Goal: Task Accomplishment & Management: Manage account settings

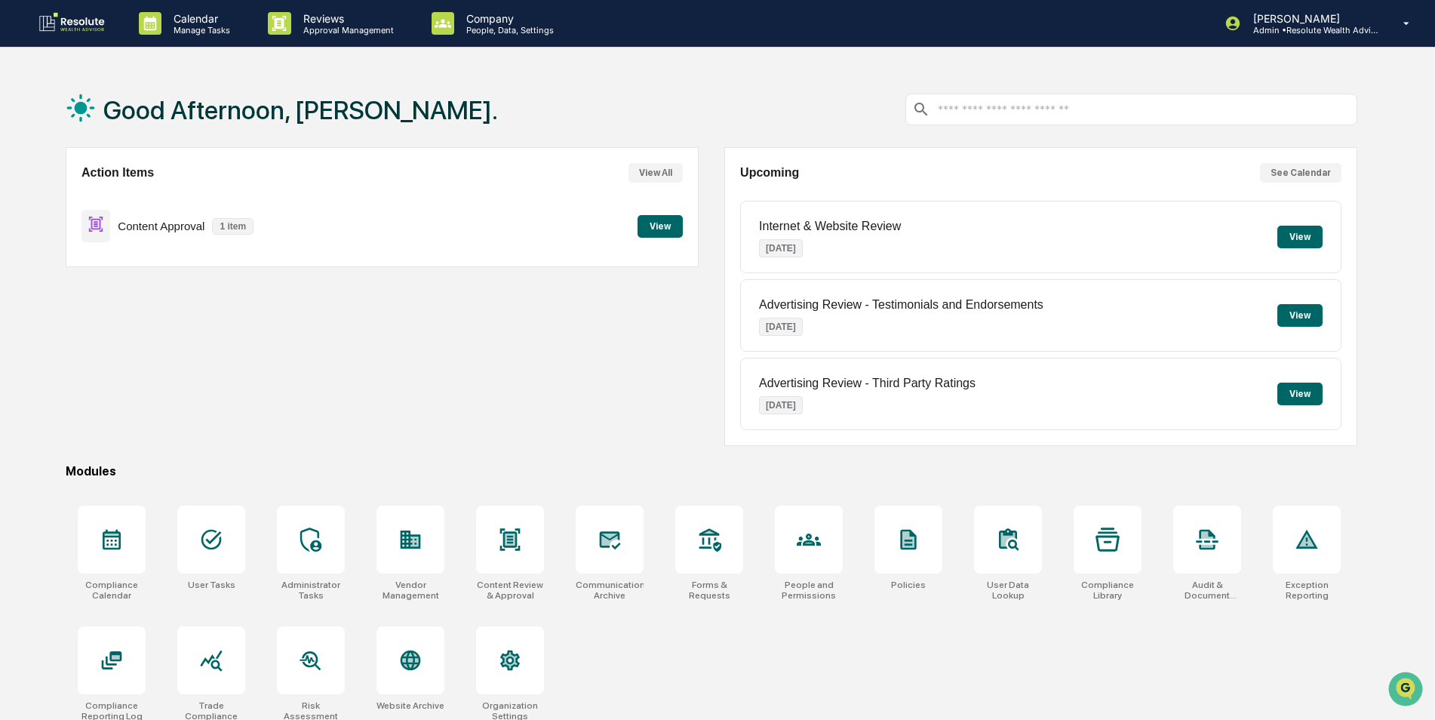
click at [647, 230] on button "View" at bounding box center [659, 226] width 45 height 23
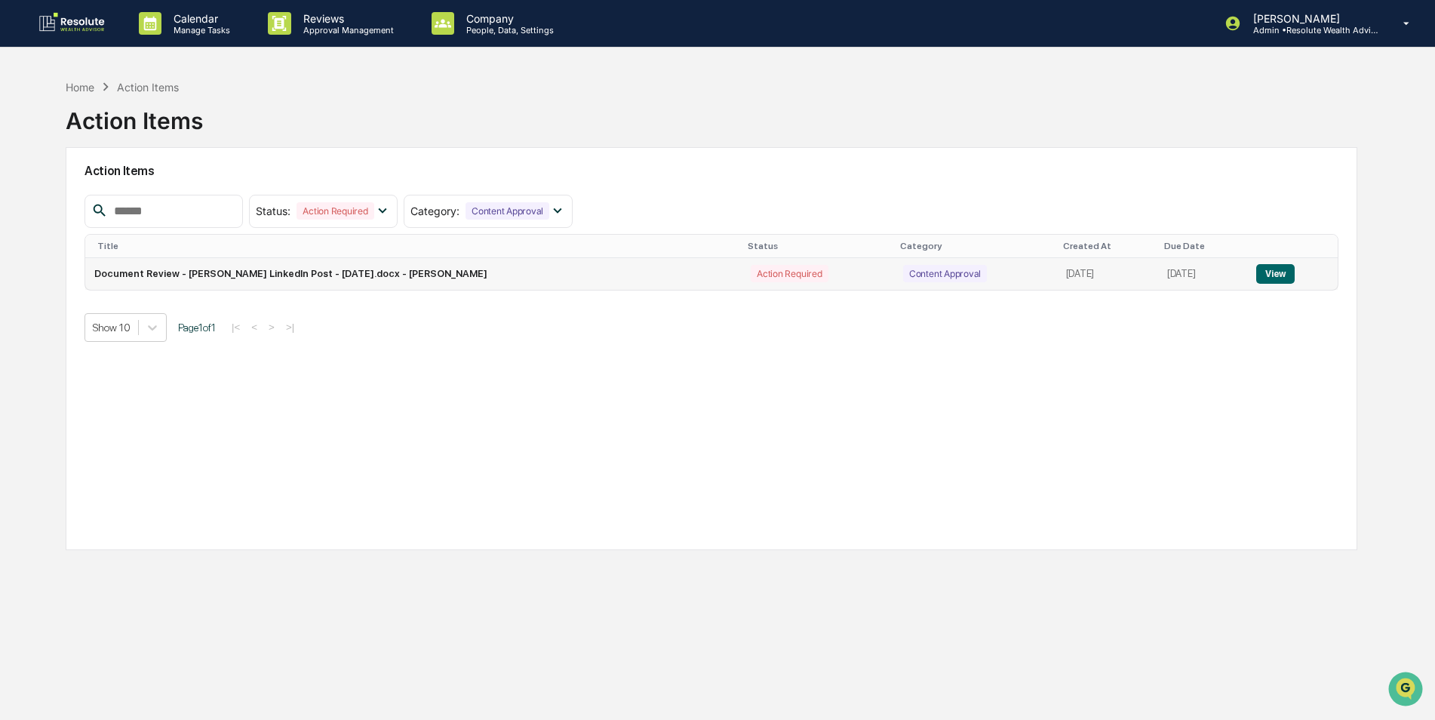
click at [1260, 268] on button "View" at bounding box center [1275, 274] width 38 height 20
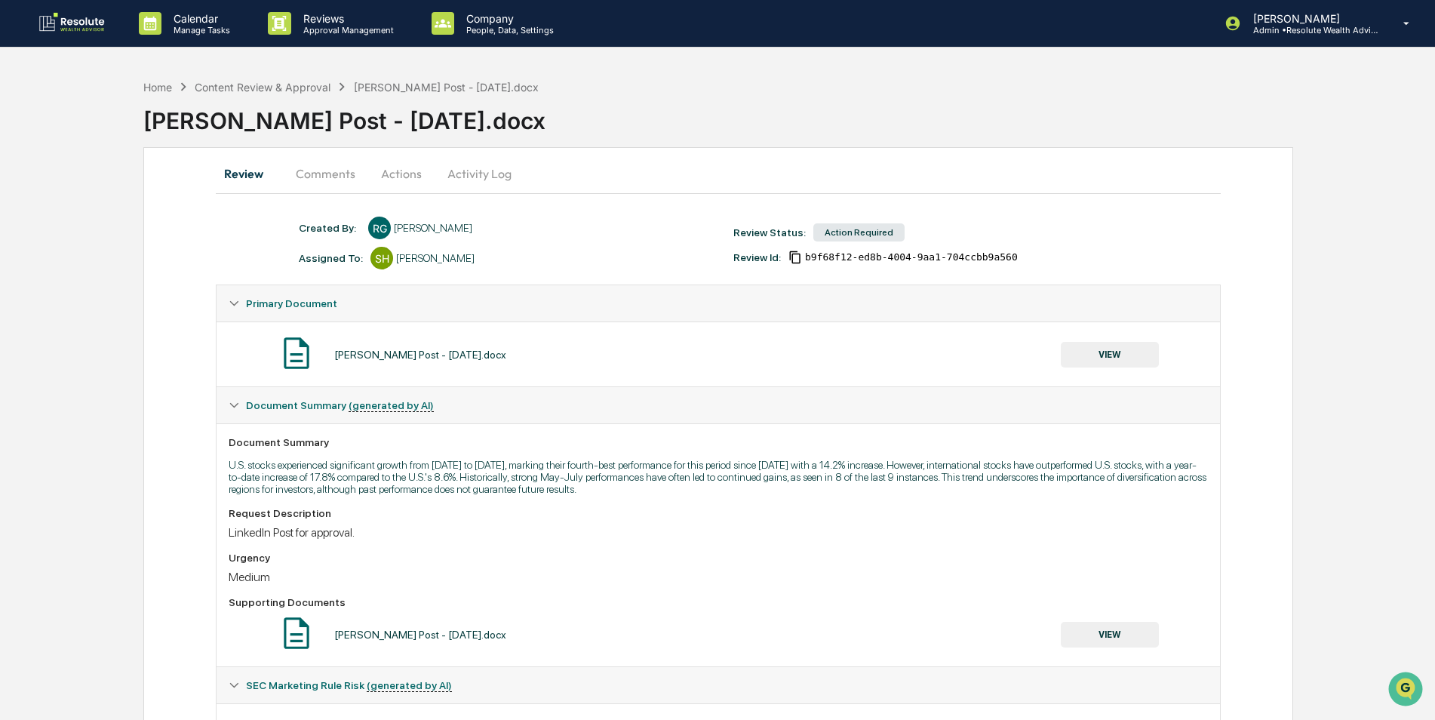
click at [1128, 358] on button "VIEW" at bounding box center [1109, 355] width 98 height 26
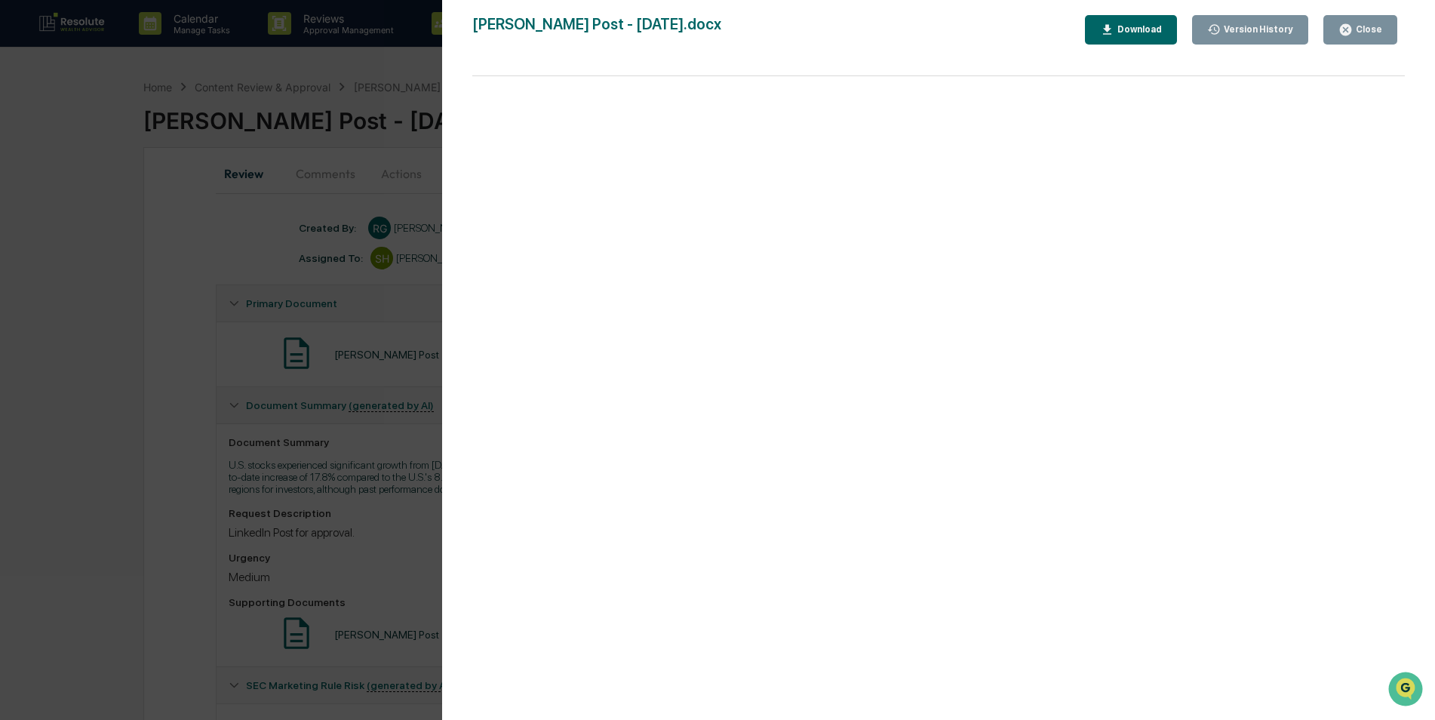
click at [1358, 28] on div "Close" at bounding box center [1366, 29] width 29 height 11
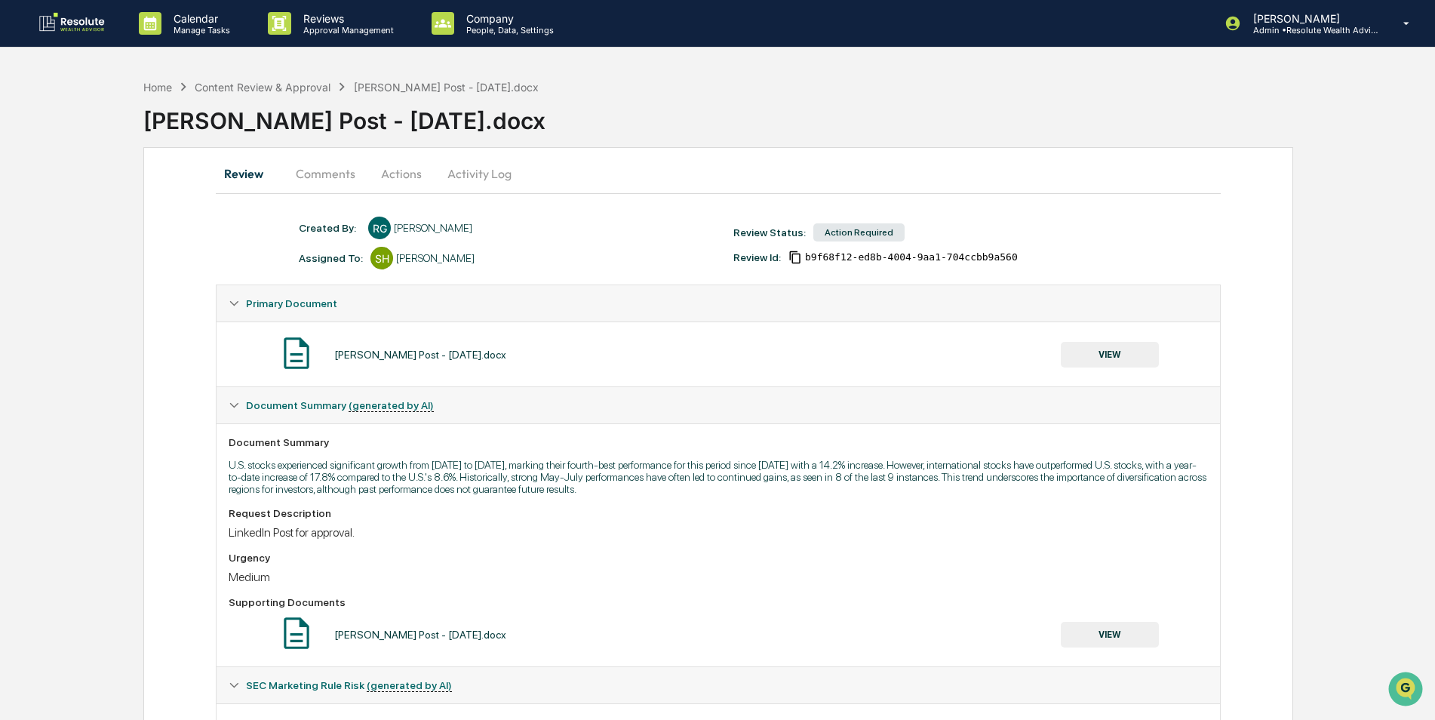
click at [305, 180] on button "Comments" at bounding box center [326, 173] width 84 height 36
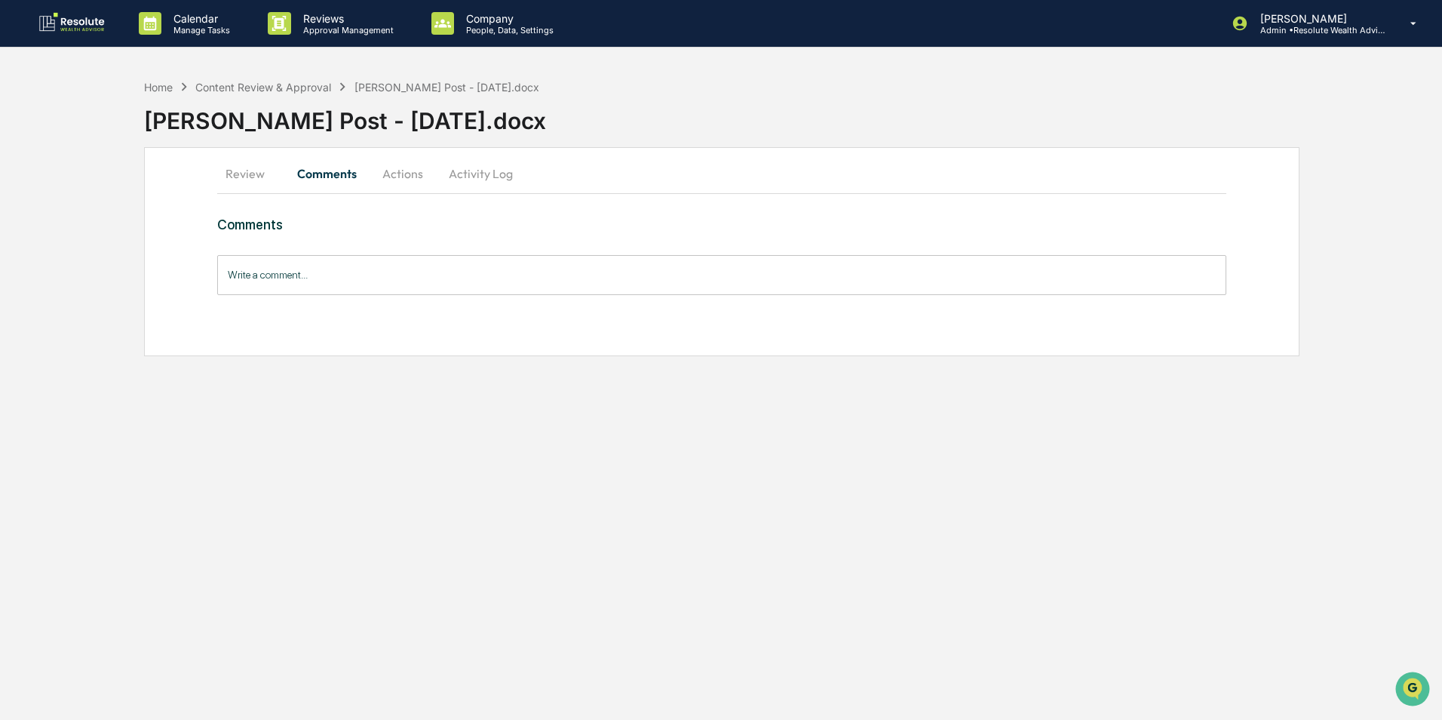
click at [371, 275] on input "Write a comment..." at bounding box center [721, 275] width 1009 height 40
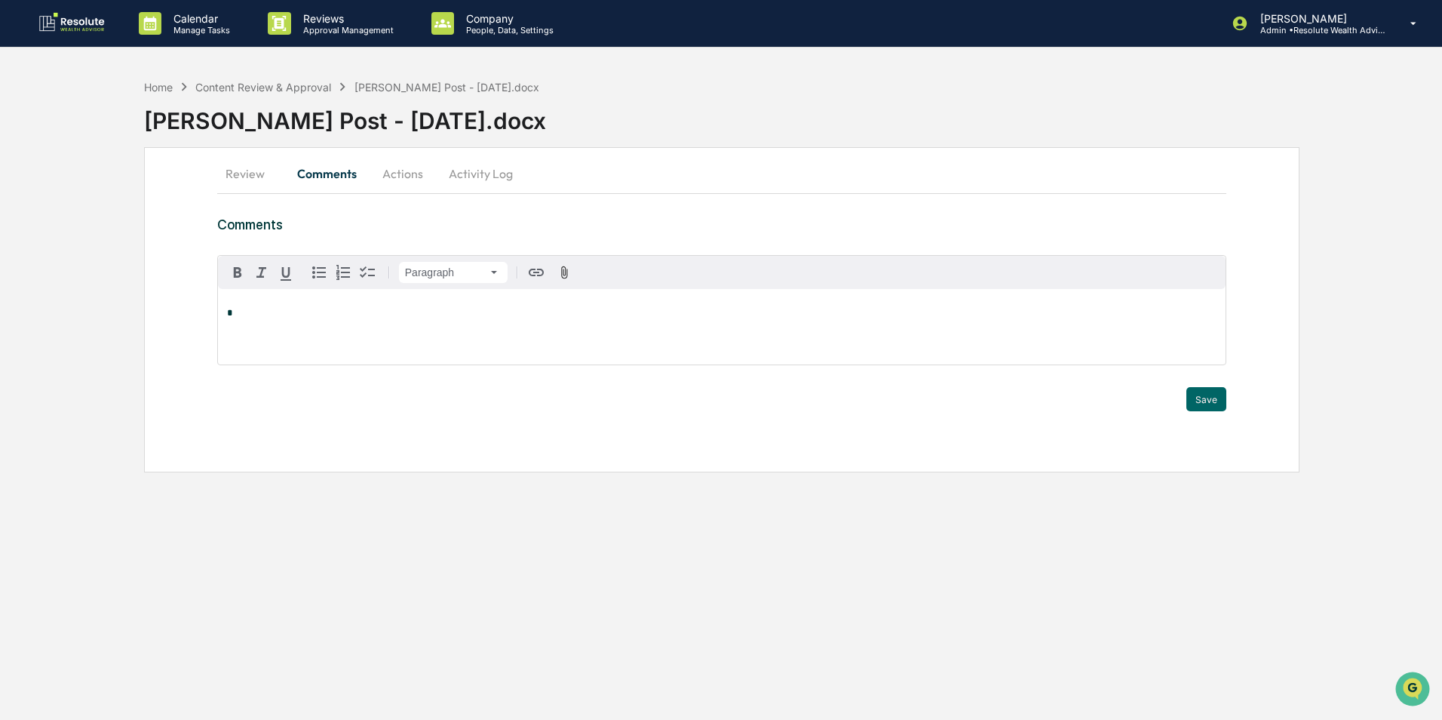
click at [404, 171] on button "Actions" at bounding box center [403, 173] width 68 height 36
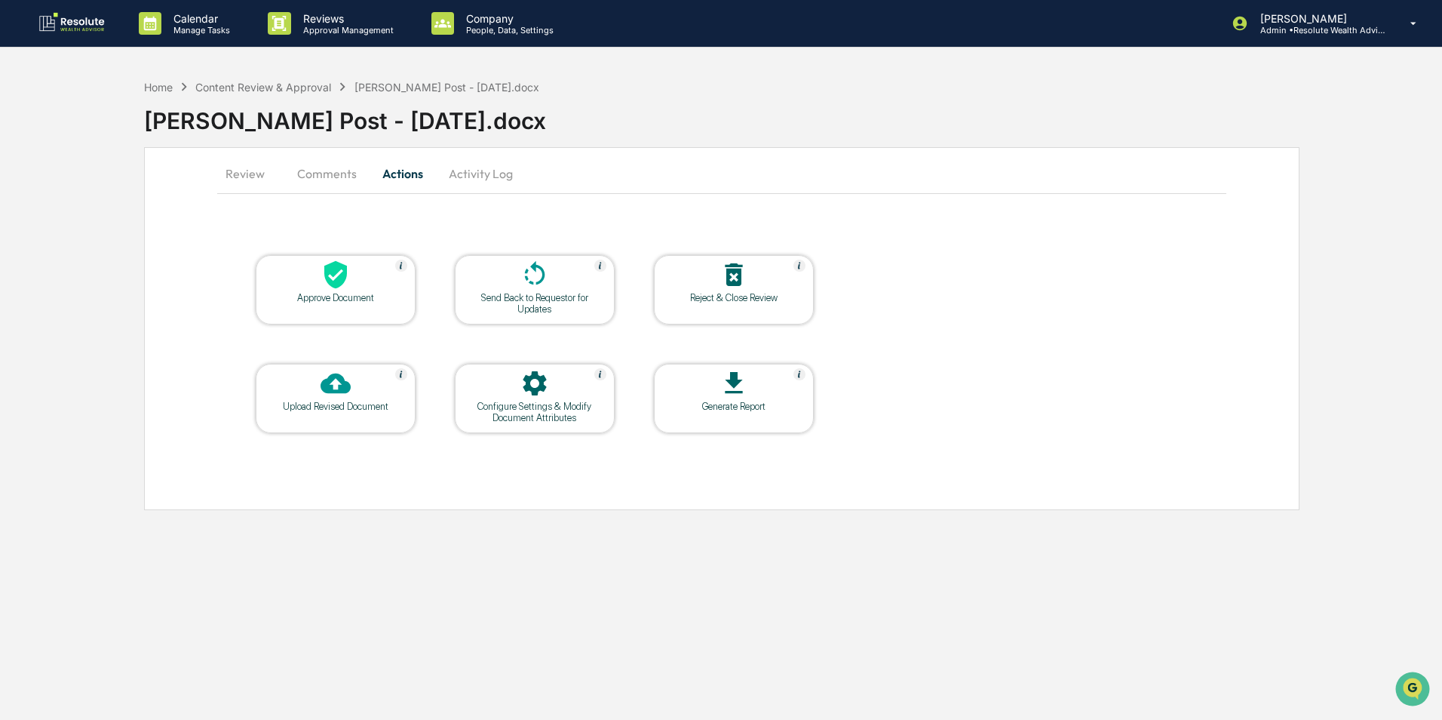
click at [530, 296] on div "Send Back to Requestor for Updates" at bounding box center [535, 303] width 136 height 23
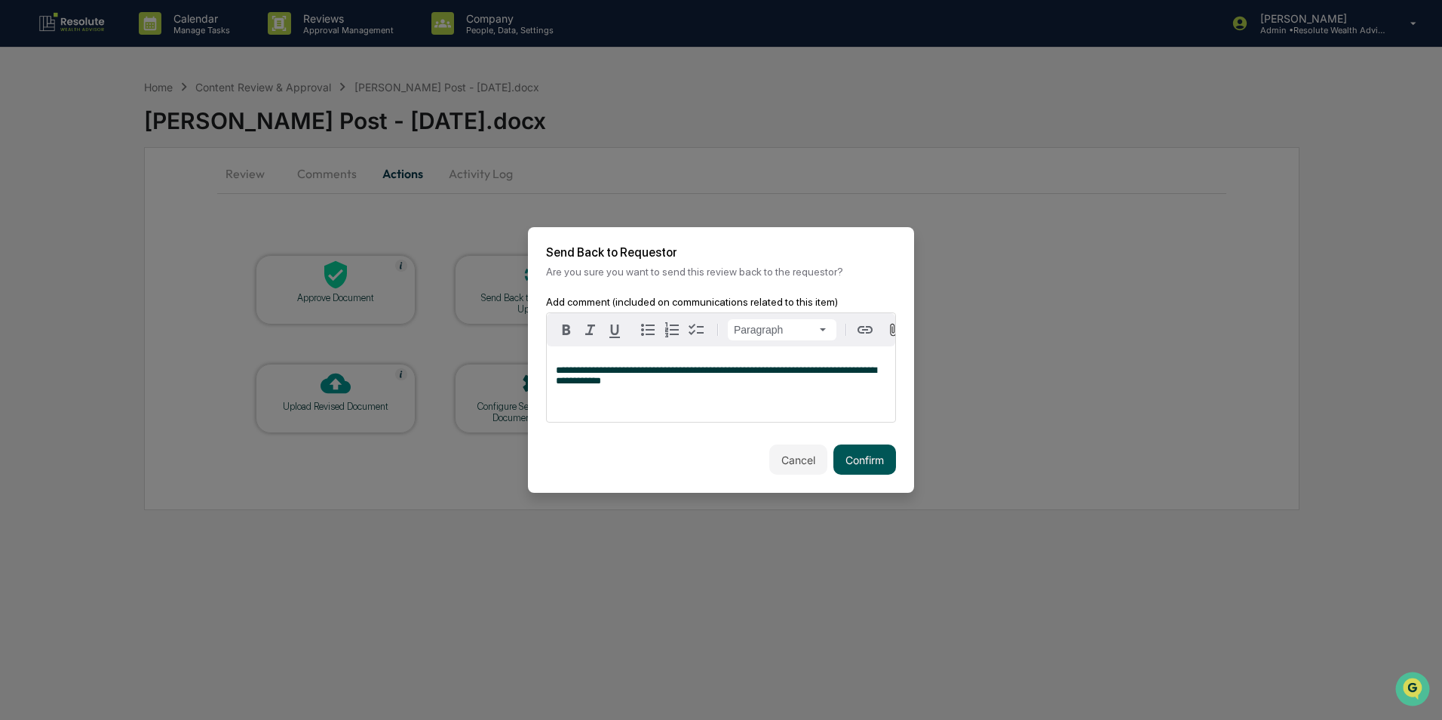
click at [848, 474] on button "Confirm" at bounding box center [864, 459] width 63 height 30
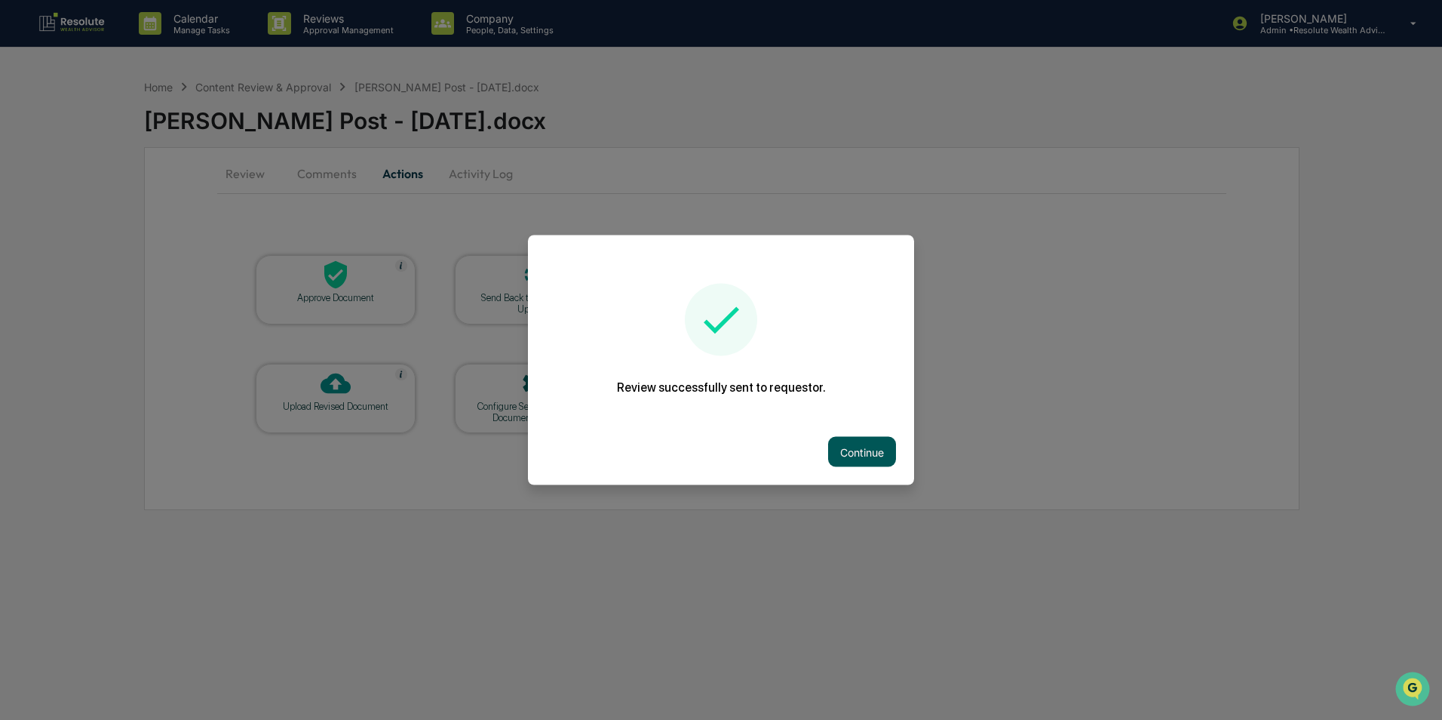
click at [852, 451] on button "Continue" at bounding box center [862, 452] width 68 height 30
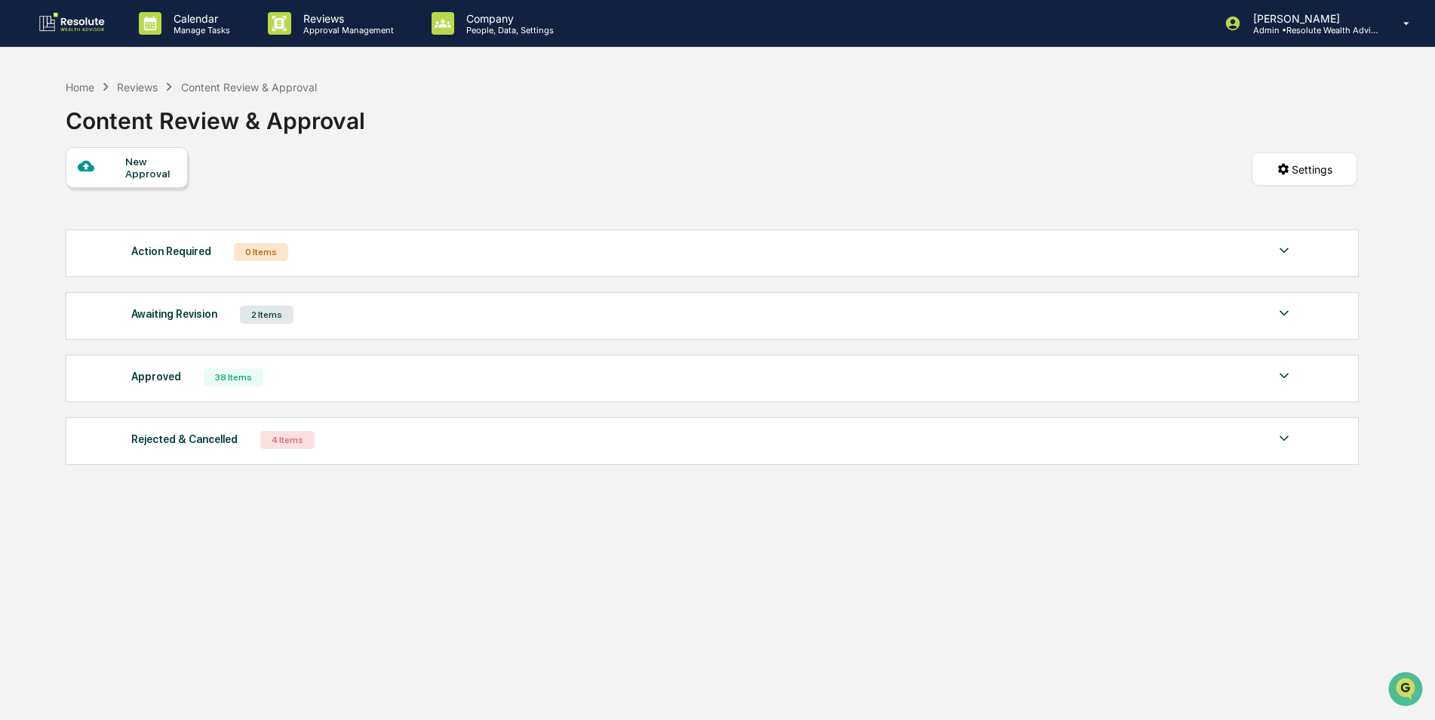
click at [1278, 311] on img at bounding box center [1284, 313] width 18 height 18
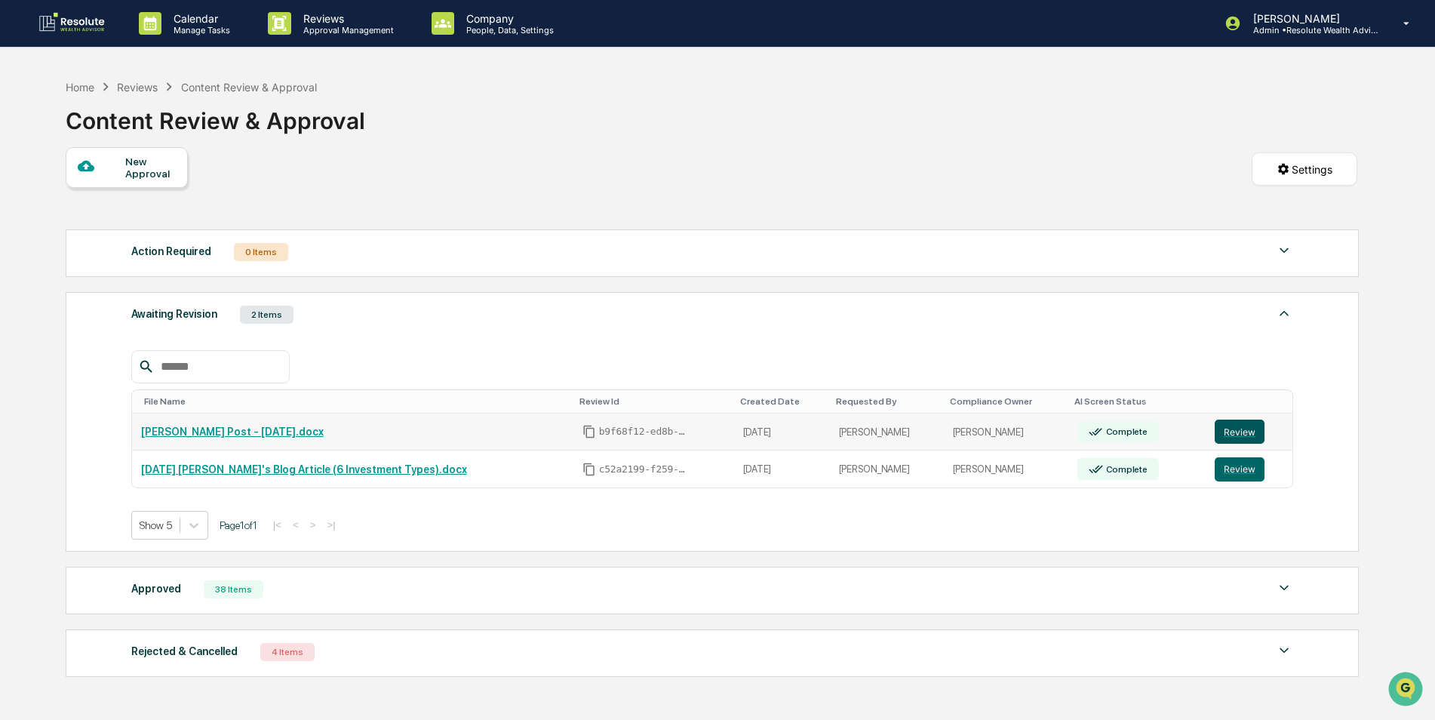
click at [1234, 430] on button "Review" at bounding box center [1239, 431] width 50 height 24
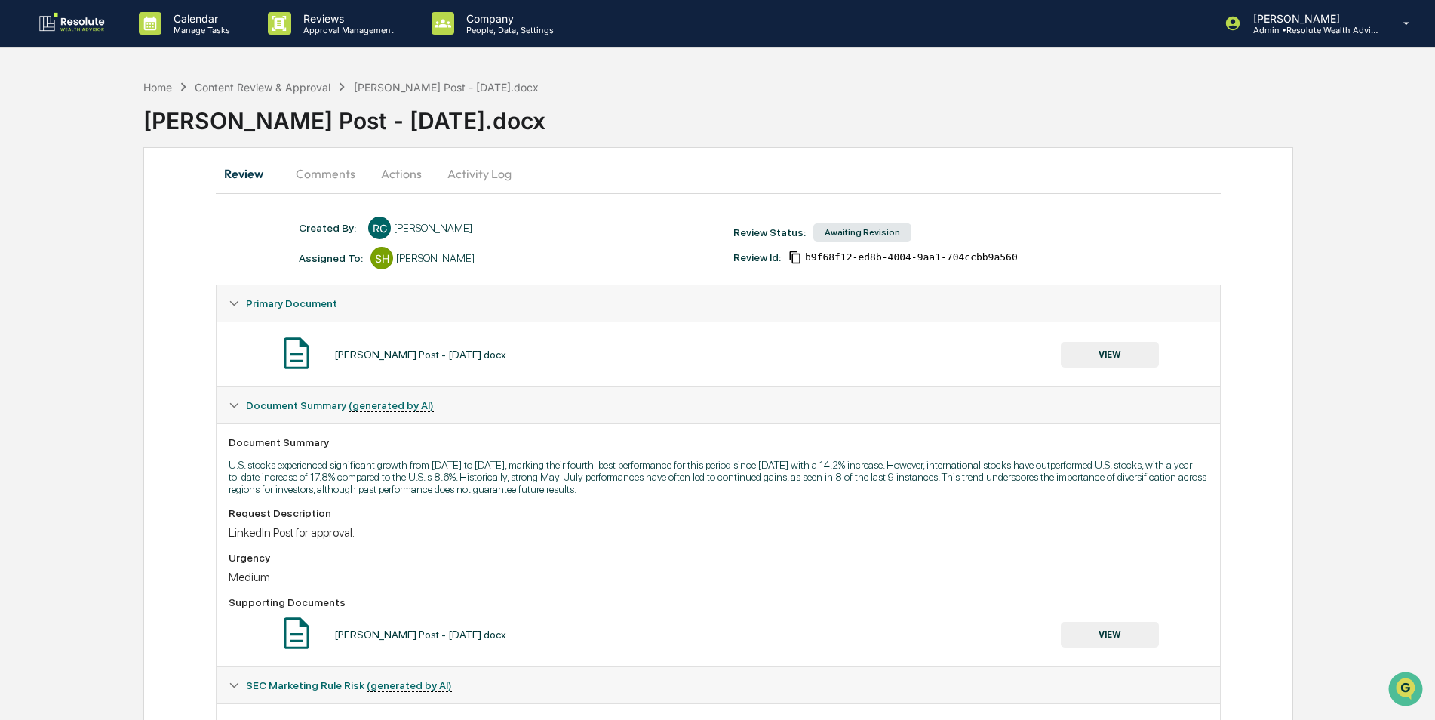
click at [1128, 361] on button "VIEW" at bounding box center [1109, 355] width 98 height 26
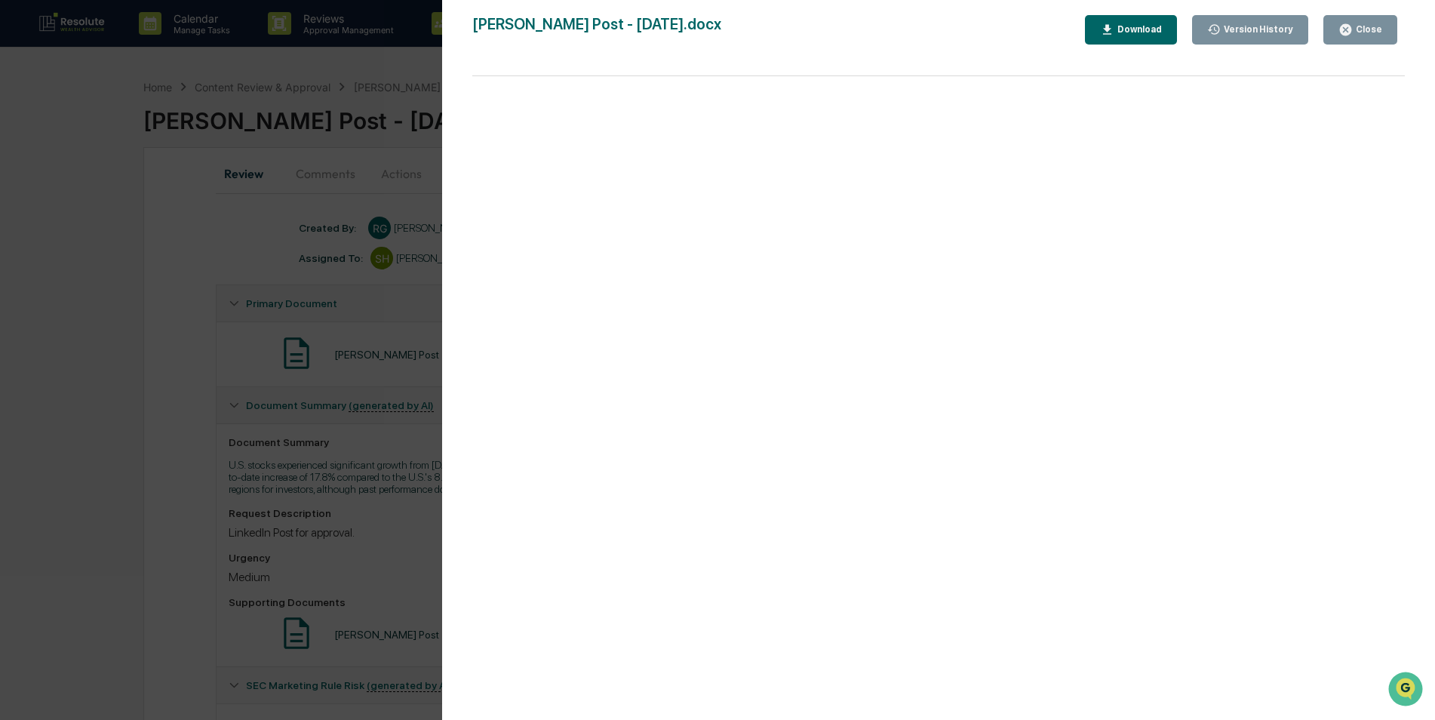
click at [1382, 33] on button "Close" at bounding box center [1360, 29] width 74 height 29
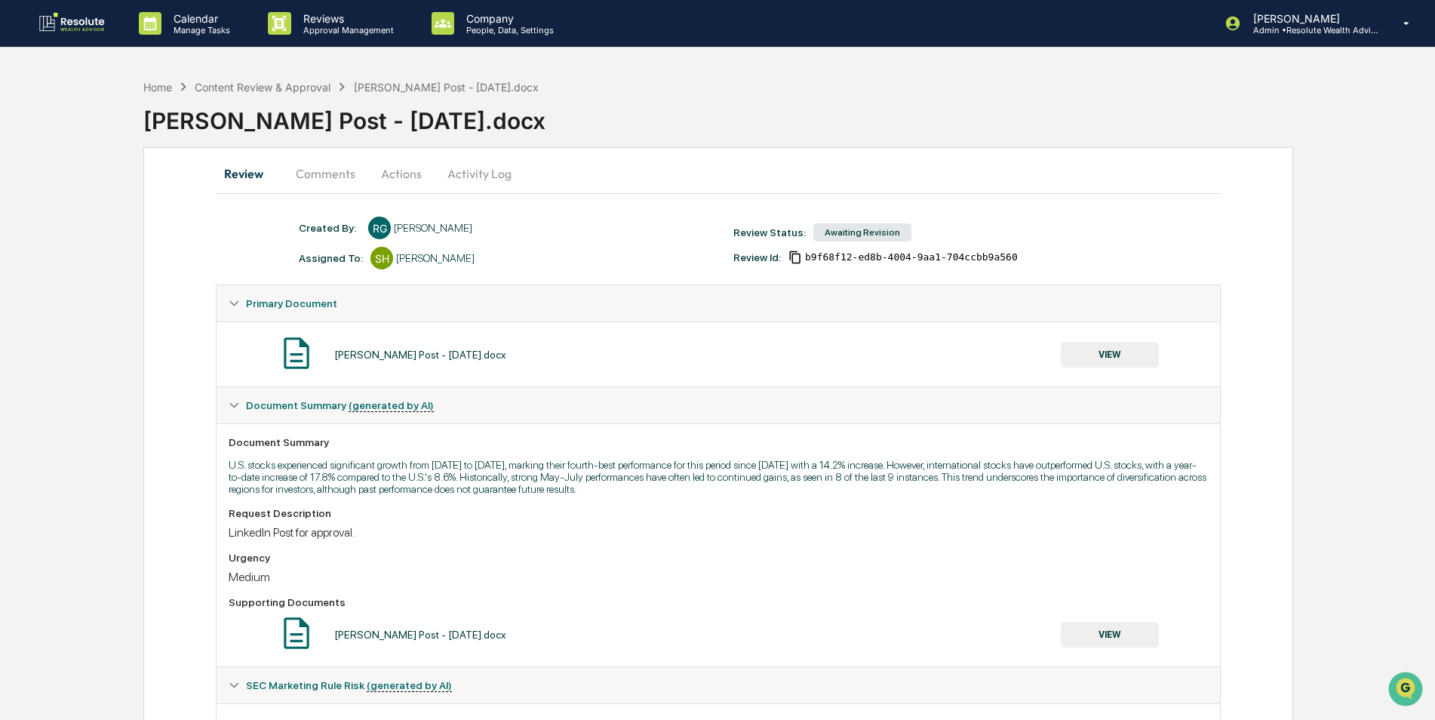
click at [394, 172] on button "Actions" at bounding box center [401, 173] width 68 height 36
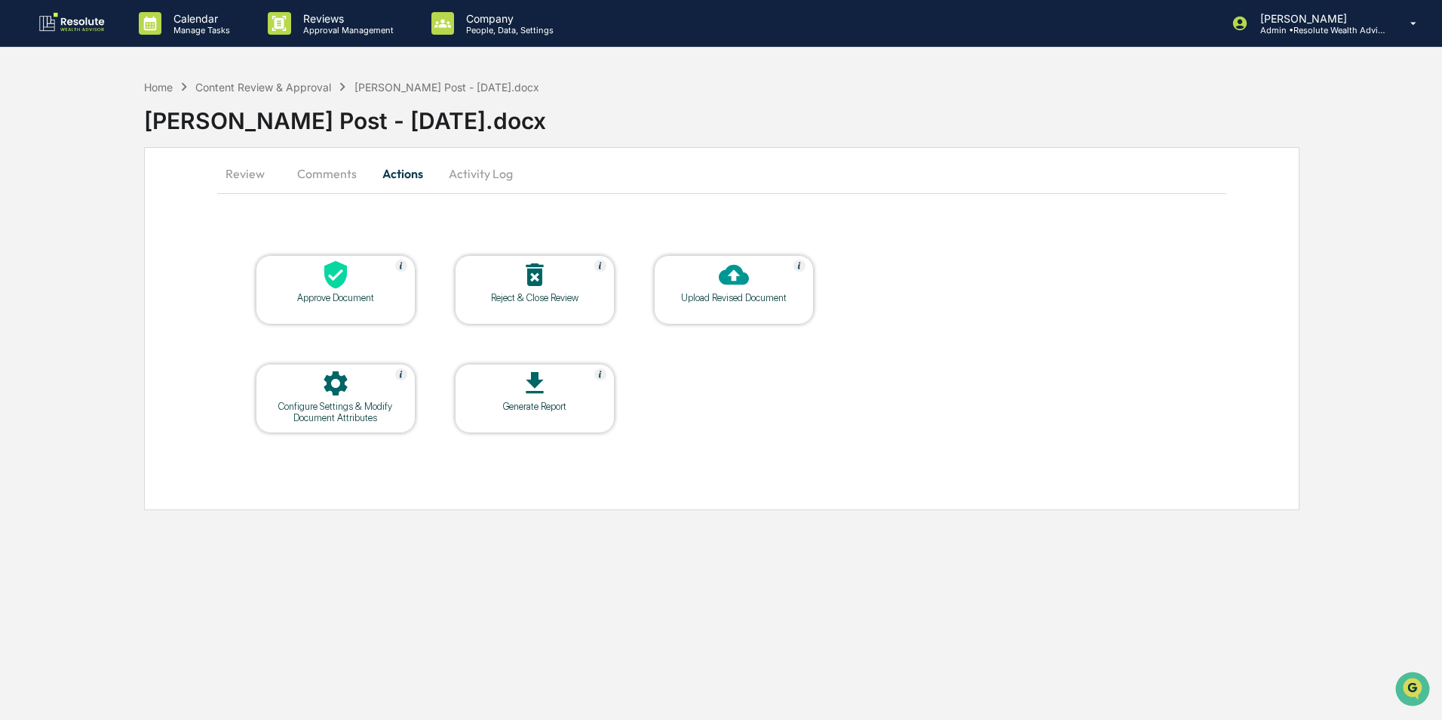
click at [331, 286] on icon at bounding box center [335, 275] width 23 height 28
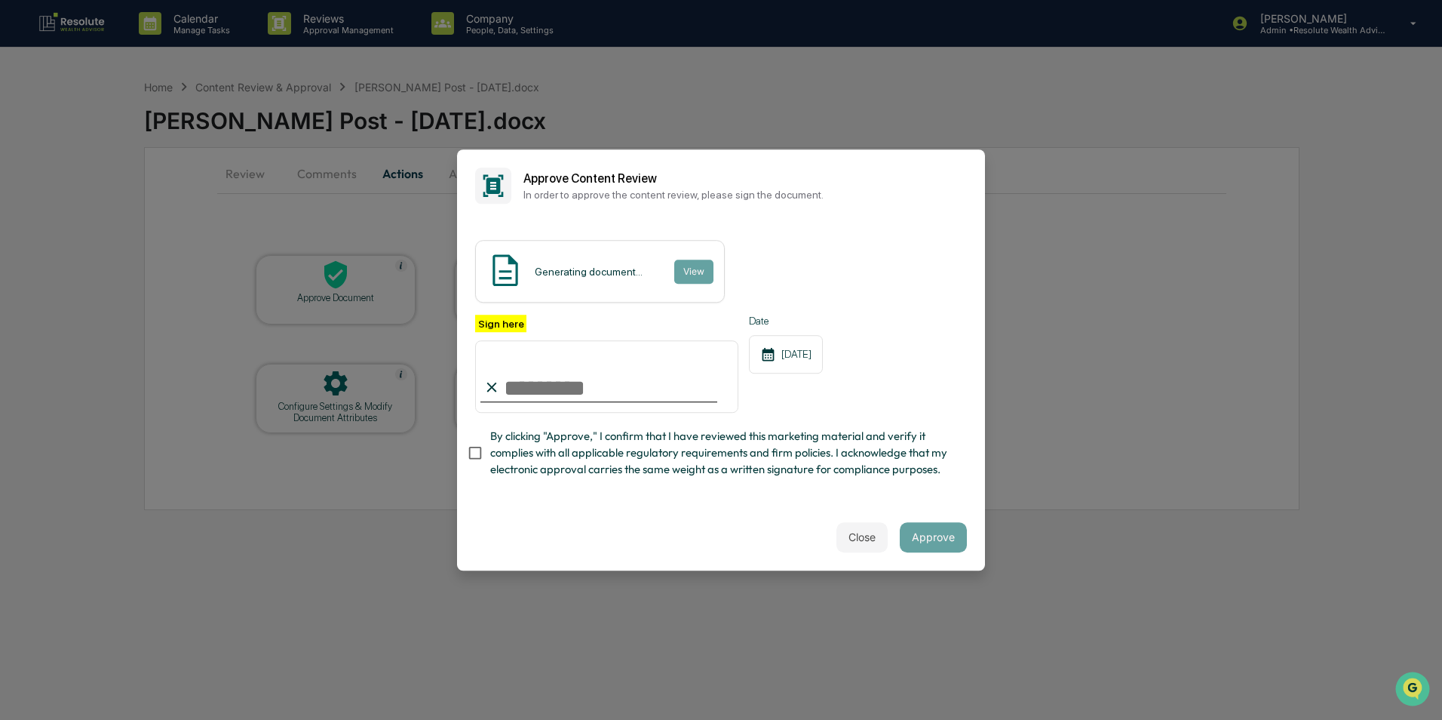
click at [578, 384] on input "Sign here" at bounding box center [606, 376] width 263 height 72
type input "**********"
click at [938, 541] on button "Approve" at bounding box center [933, 537] width 67 height 30
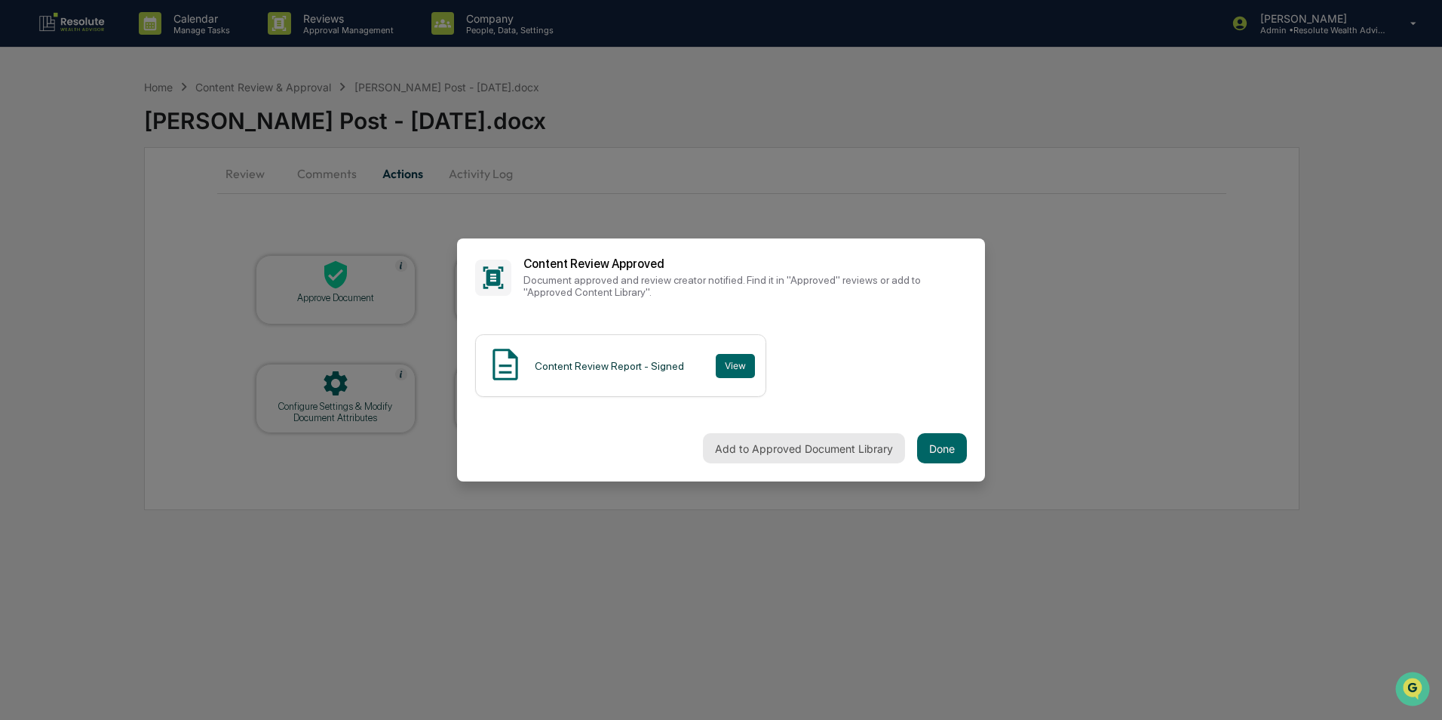
click at [846, 454] on button "Add to Approved Document Library" at bounding box center [804, 448] width 202 height 30
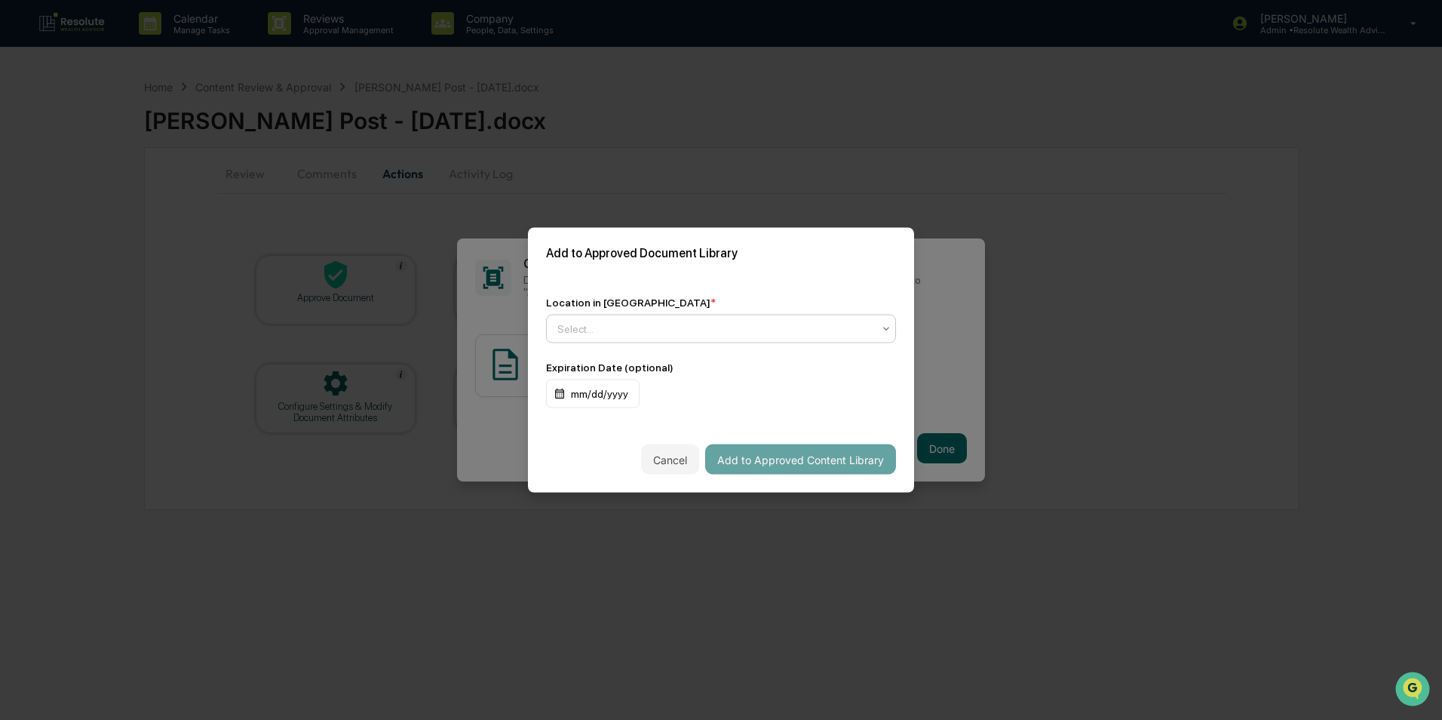
click at [632, 325] on div at bounding box center [714, 328] width 315 height 15
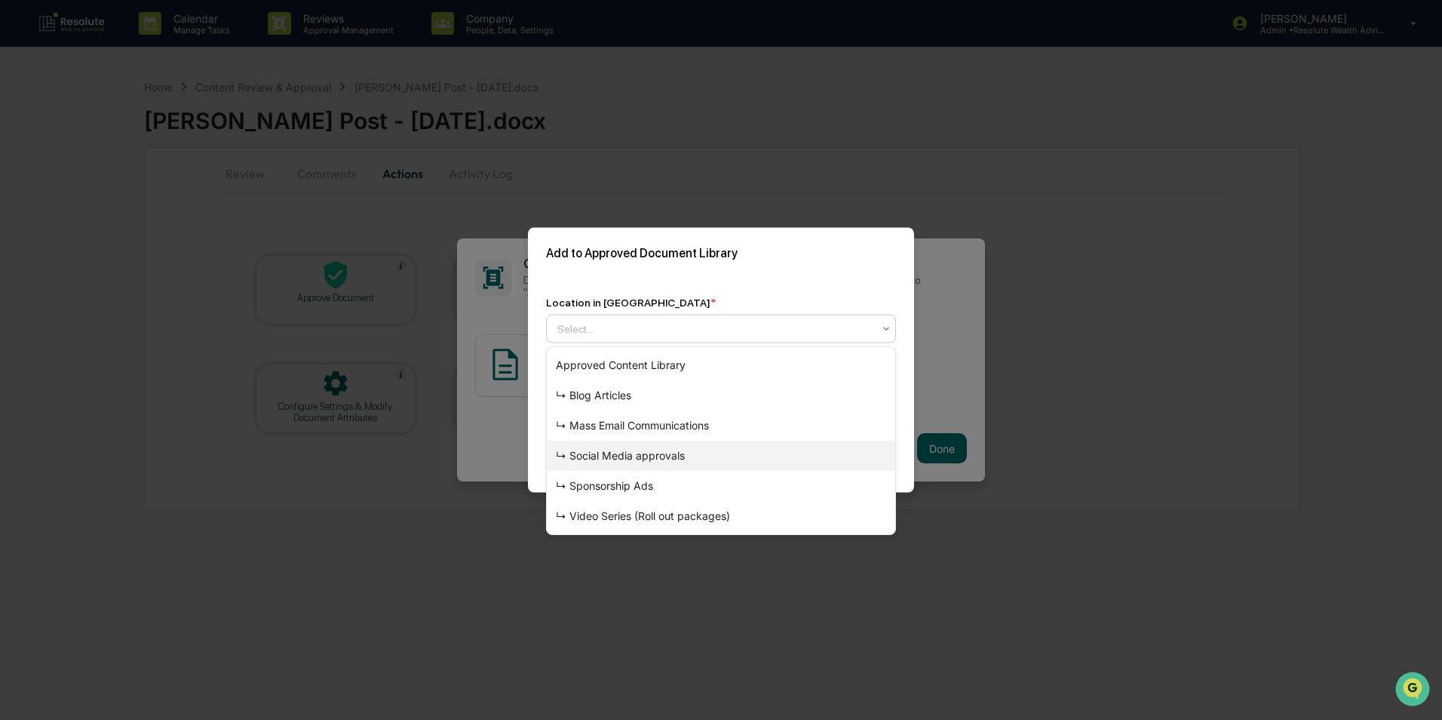
click at [616, 463] on div "↳ Social Media approvals" at bounding box center [721, 455] width 348 height 30
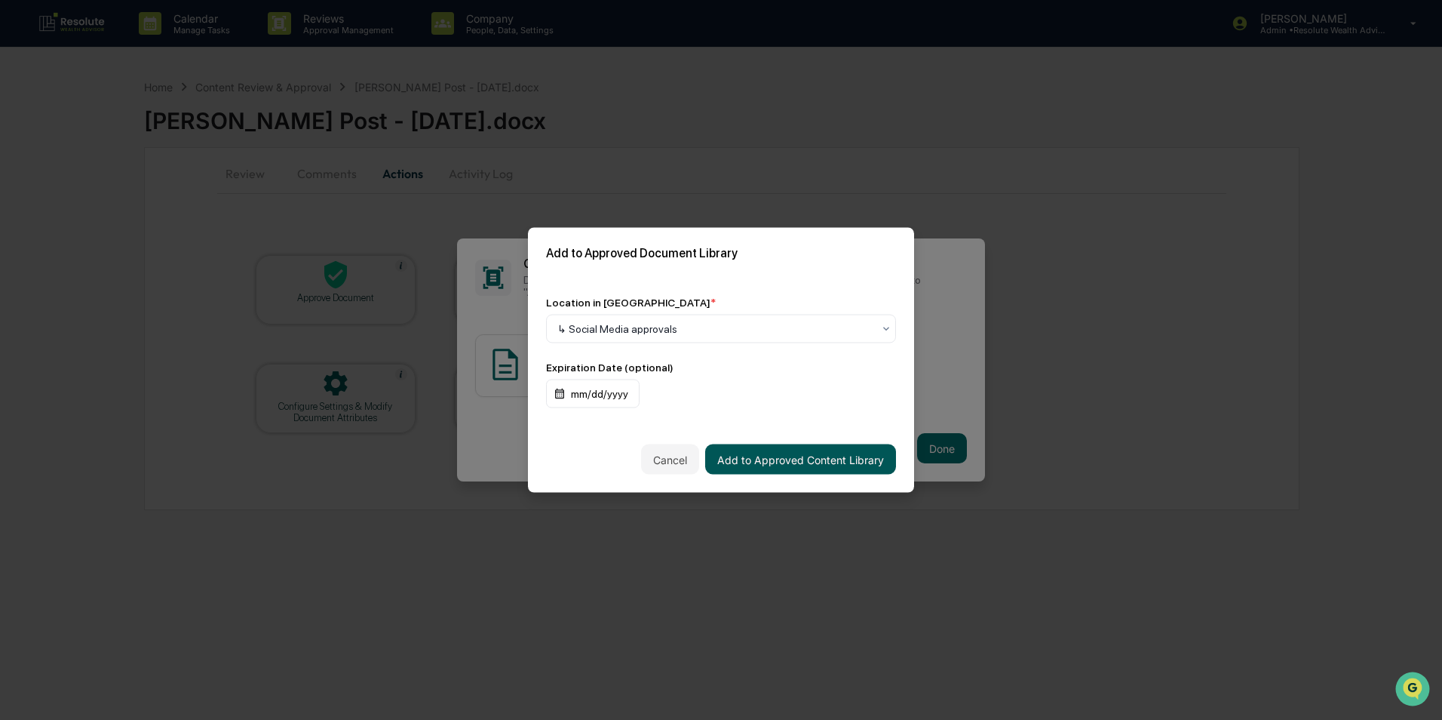
click at [822, 465] on button "Add to Approved Content Library" at bounding box center [800, 459] width 191 height 30
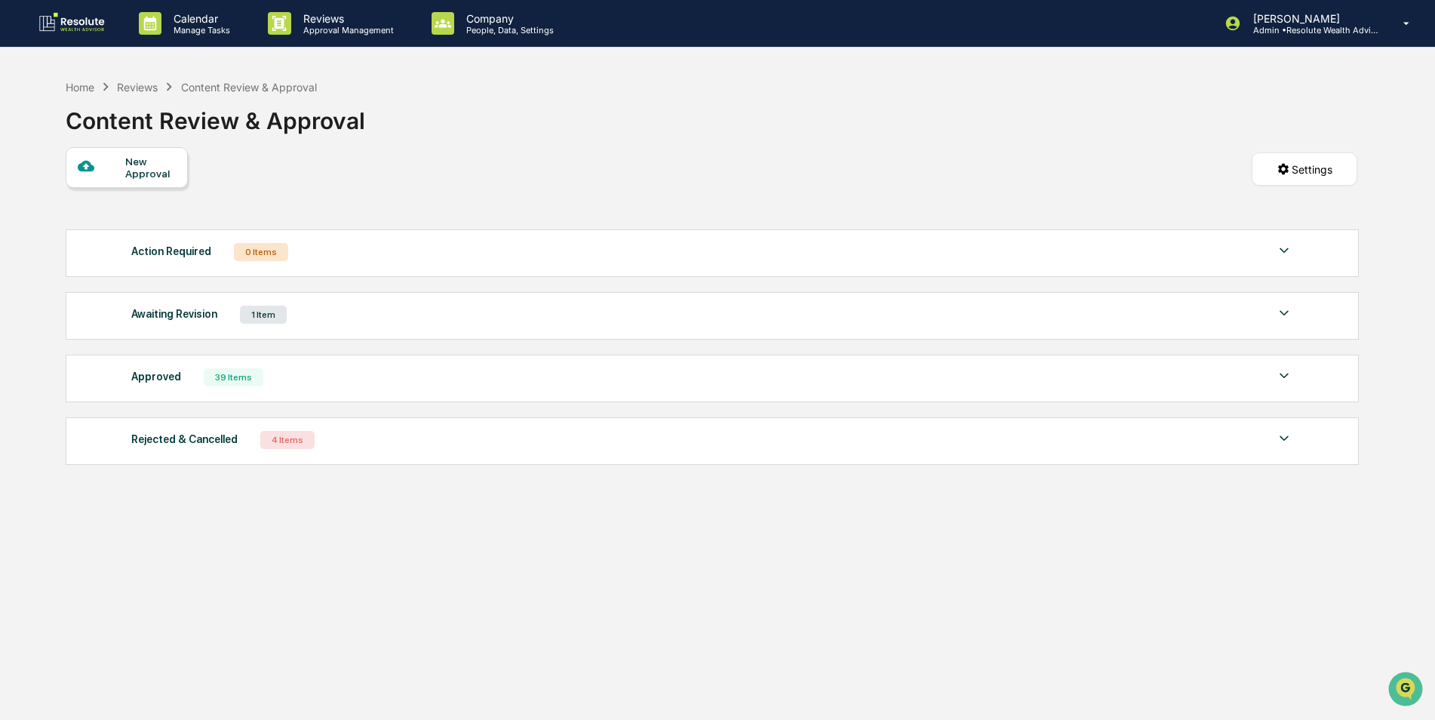
click at [155, 377] on div "Approved" at bounding box center [156, 377] width 50 height 20
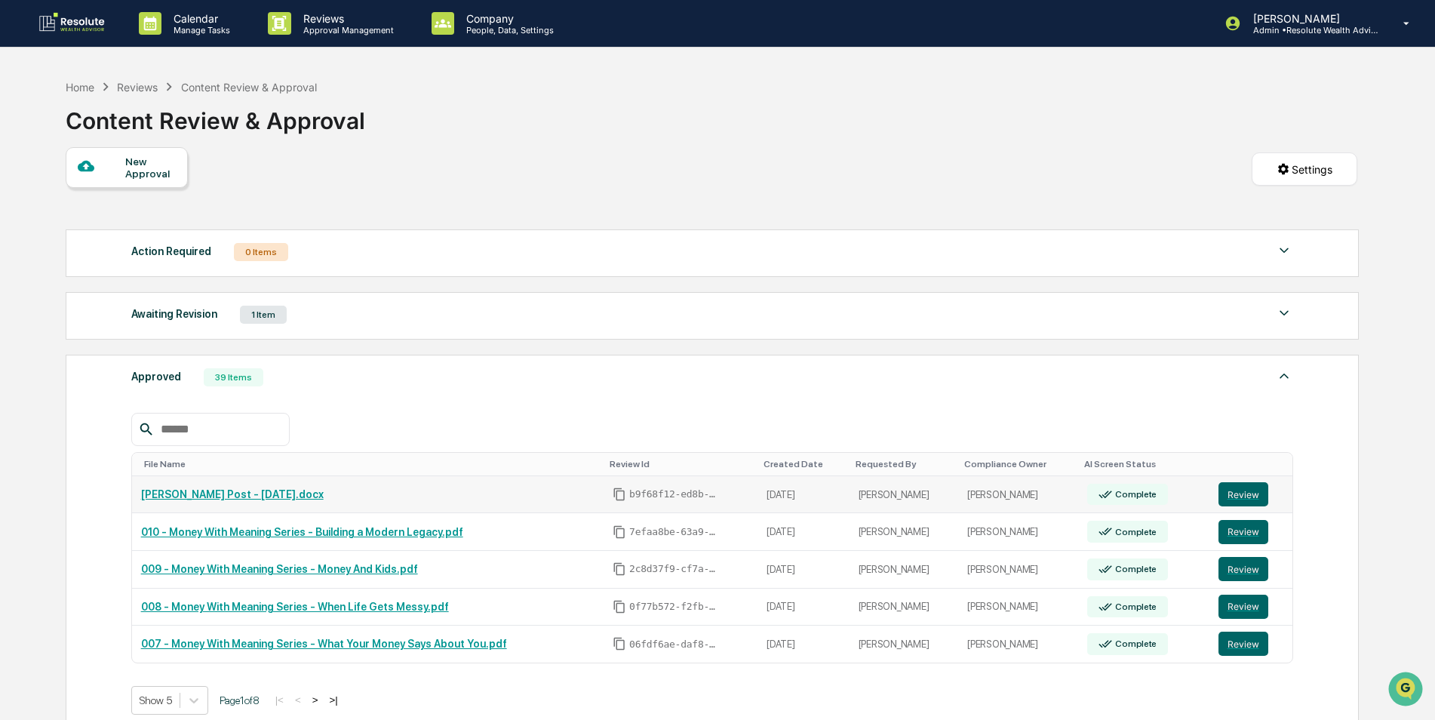
click at [278, 494] on link "[PERSON_NAME] Post - [DATE].docx" at bounding box center [232, 494] width 183 height 12
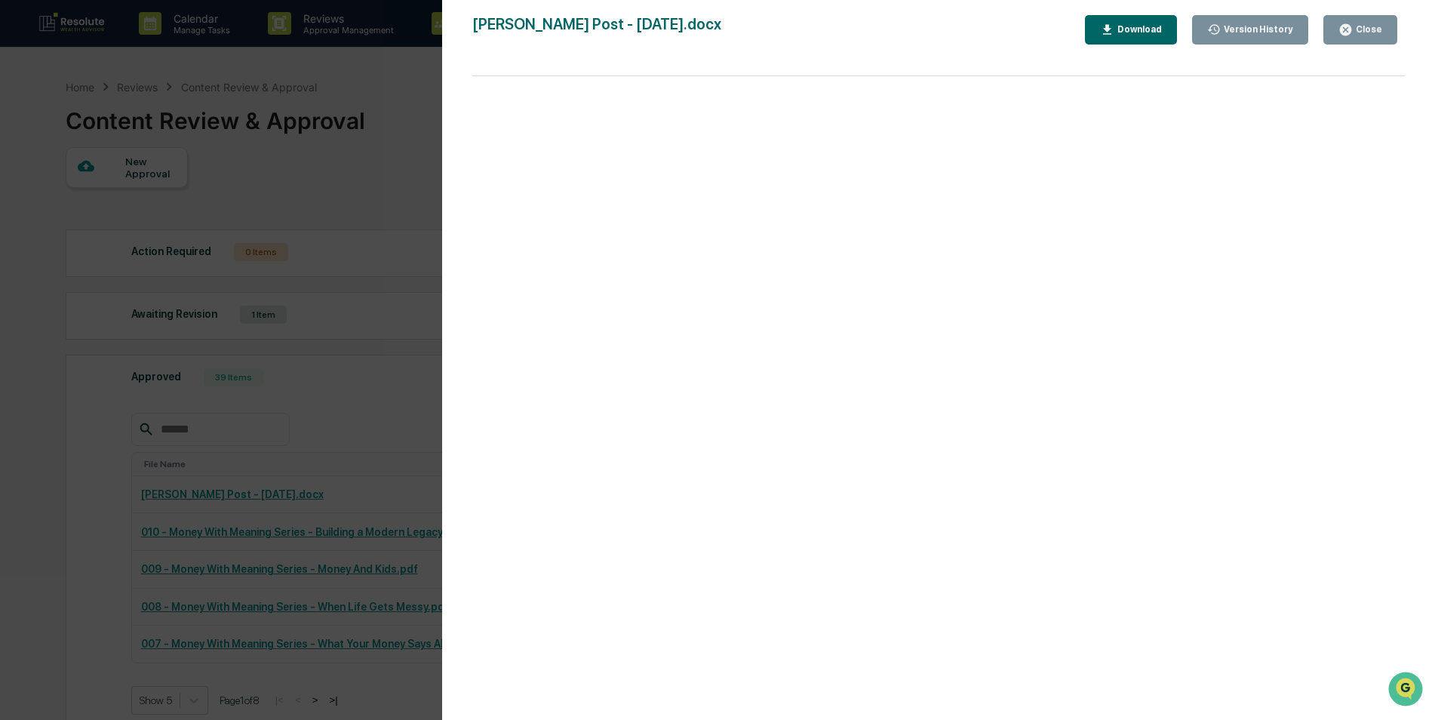
click at [1370, 29] on div "Close" at bounding box center [1366, 29] width 29 height 11
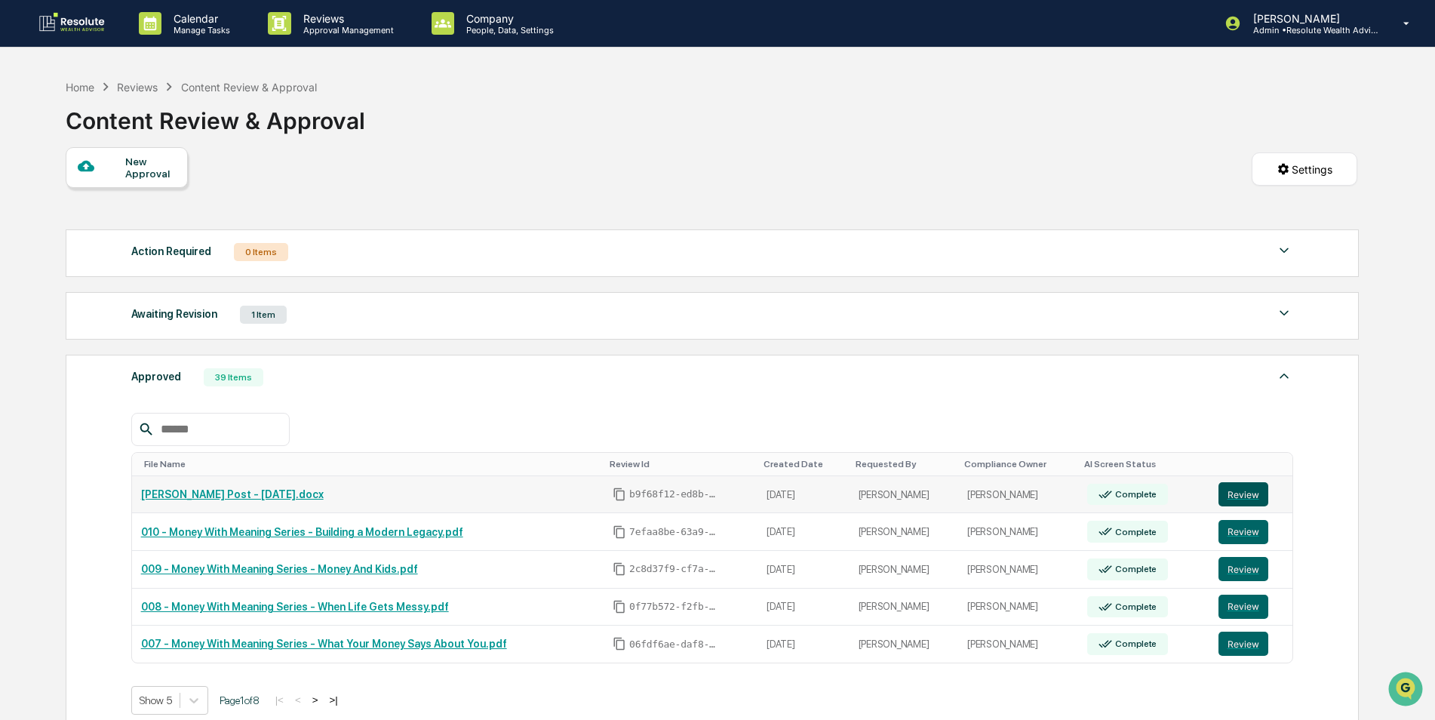
click at [1232, 491] on button "Review" at bounding box center [1243, 494] width 50 height 24
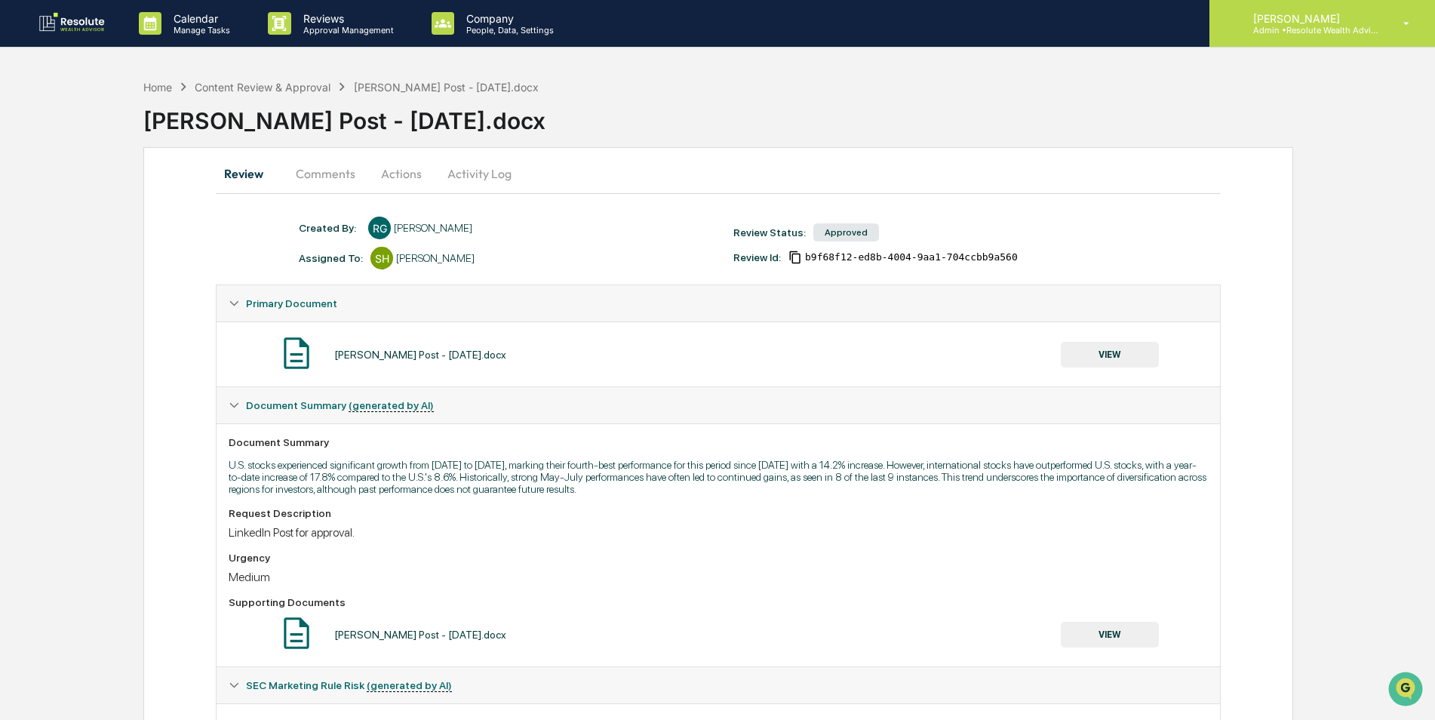
click at [1312, 14] on p "[PERSON_NAME]" at bounding box center [1311, 18] width 140 height 13
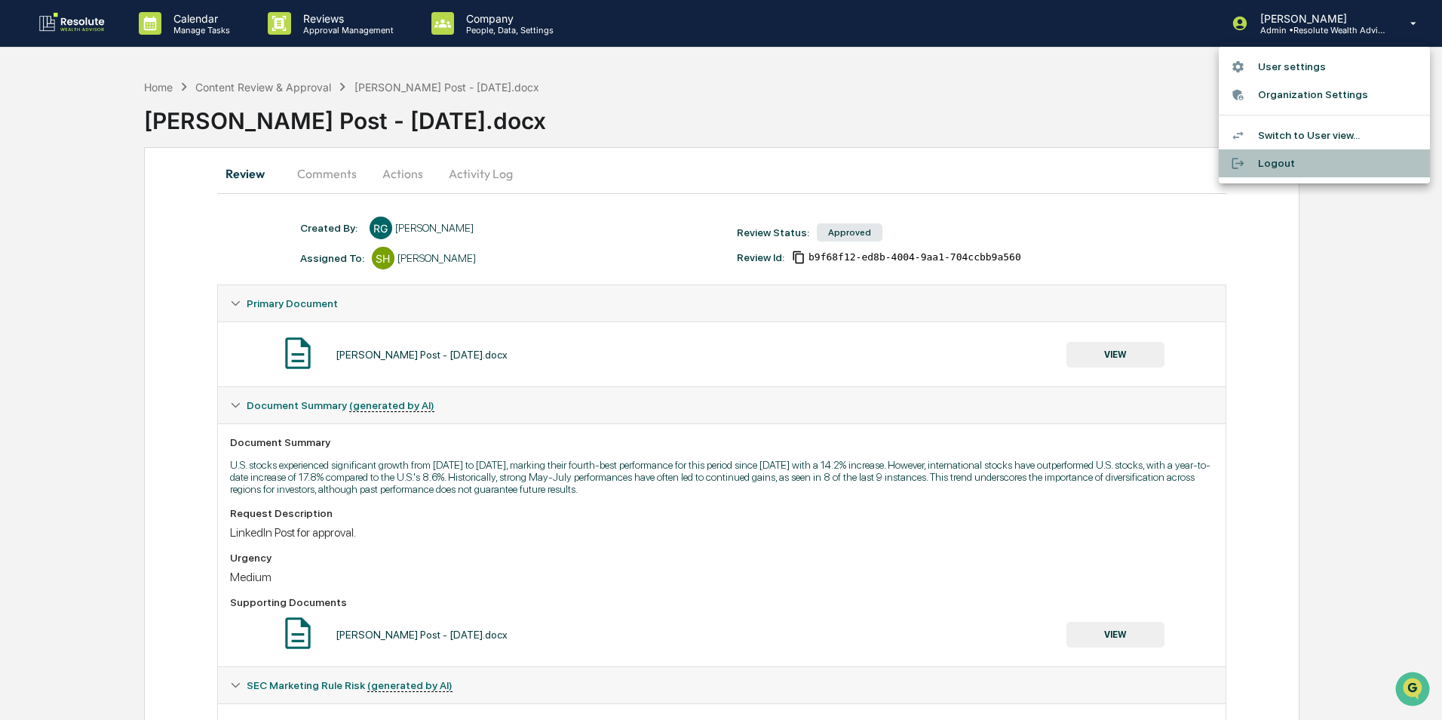
click at [1260, 164] on li "Logout" at bounding box center [1324, 163] width 211 height 28
